Goal: Browse casually

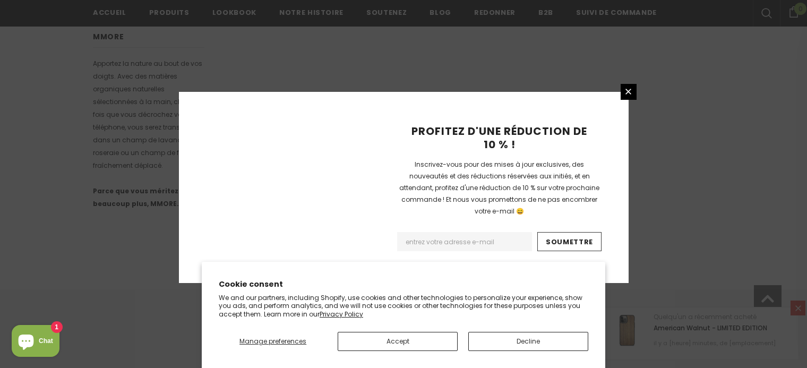
scroll to position [746, 0]
